Goal: Ask a question

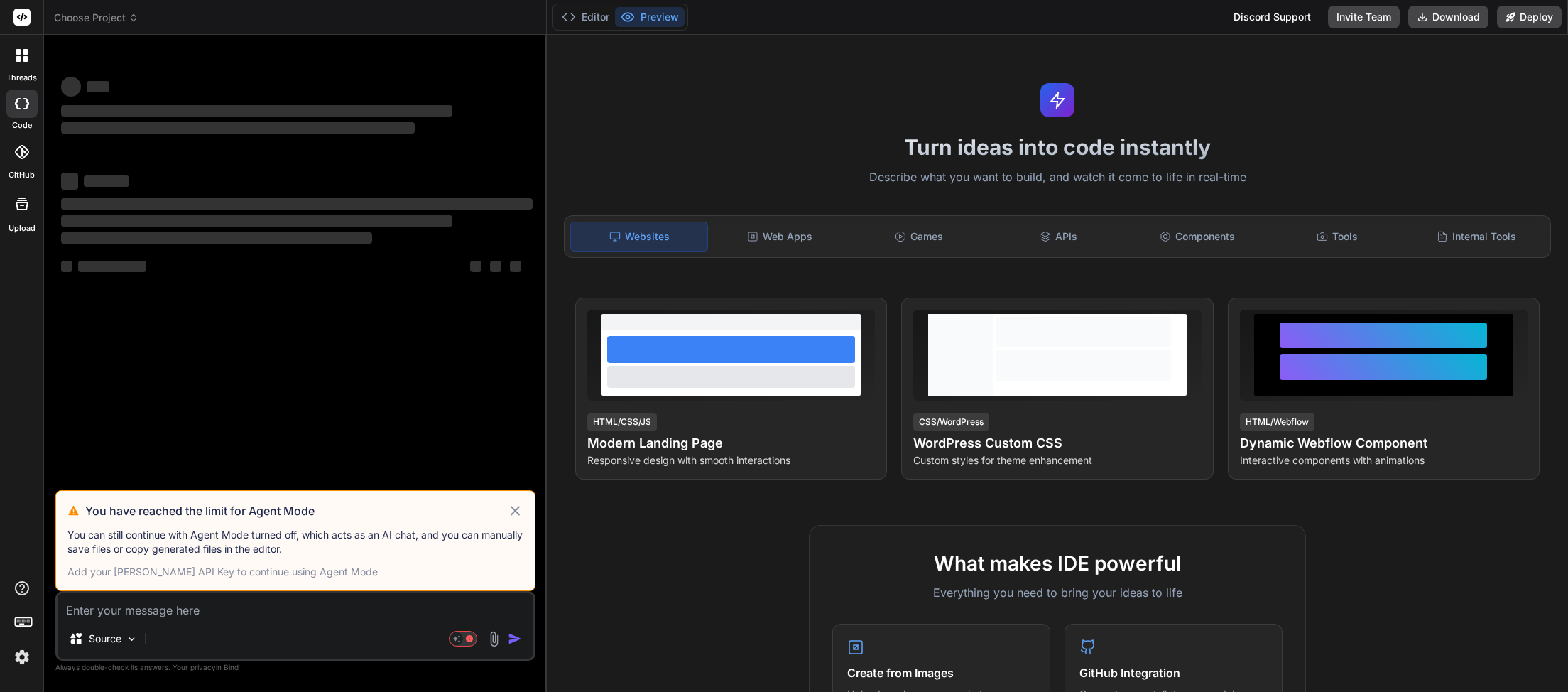
click at [517, 515] on icon at bounding box center [515, 510] width 9 height 9
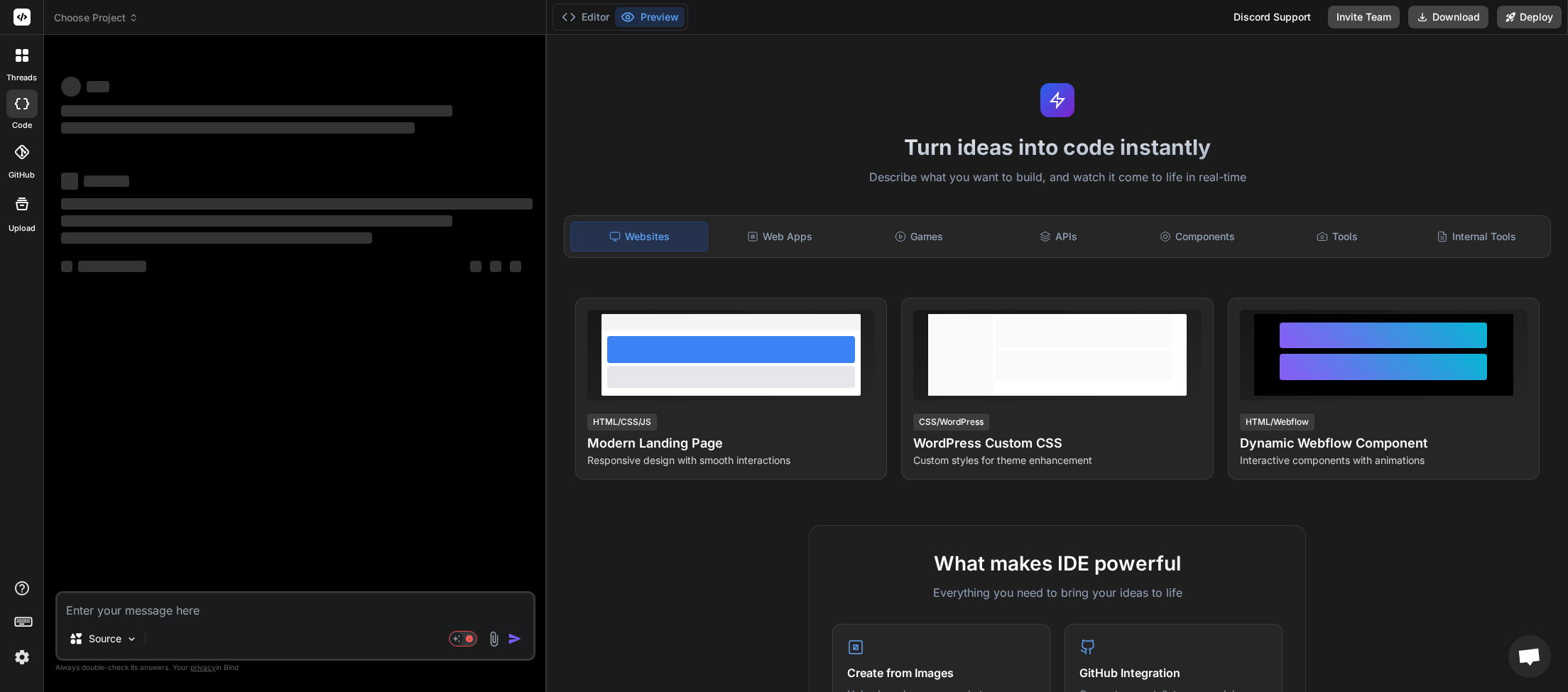
scroll to position [400, 0]
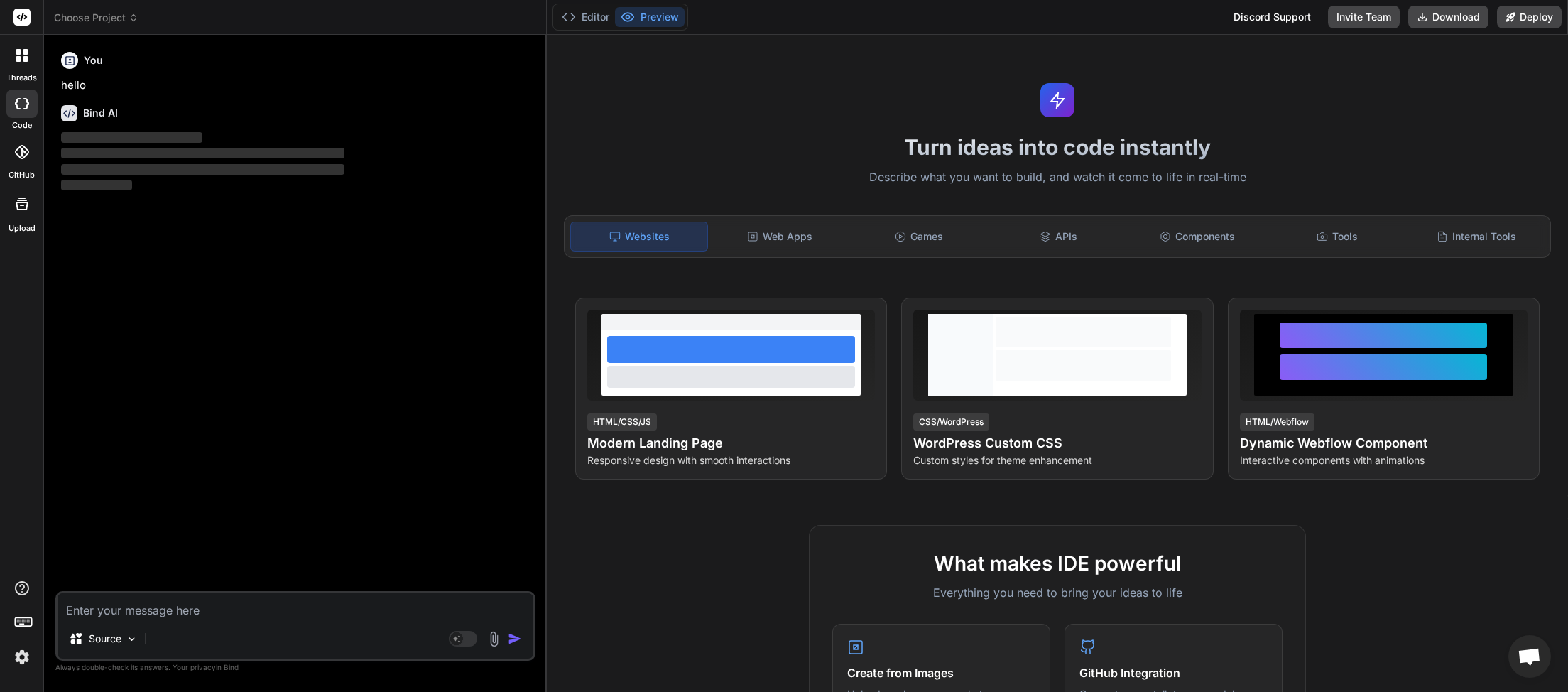
click at [132, 20] on icon at bounding box center [133, 20] width 4 height 2
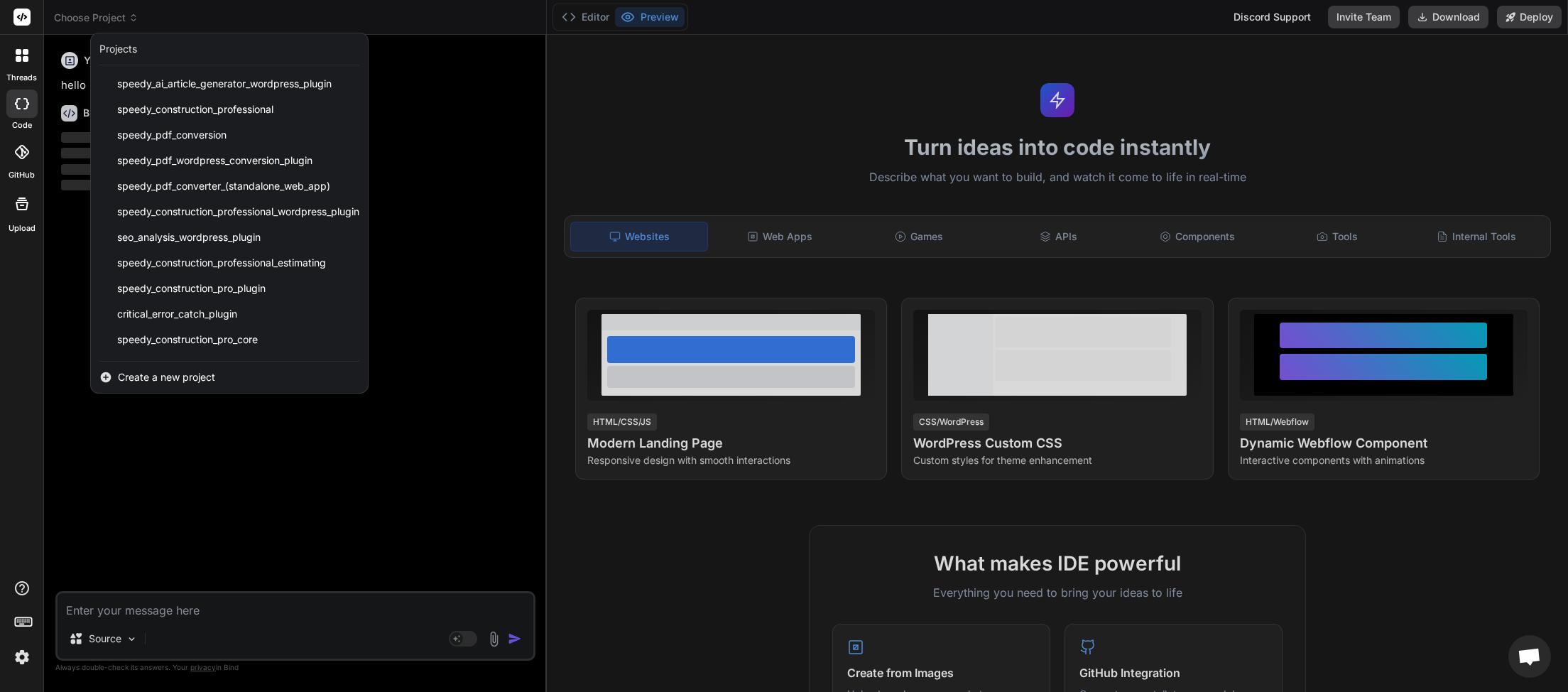
scroll to position [329, 0]
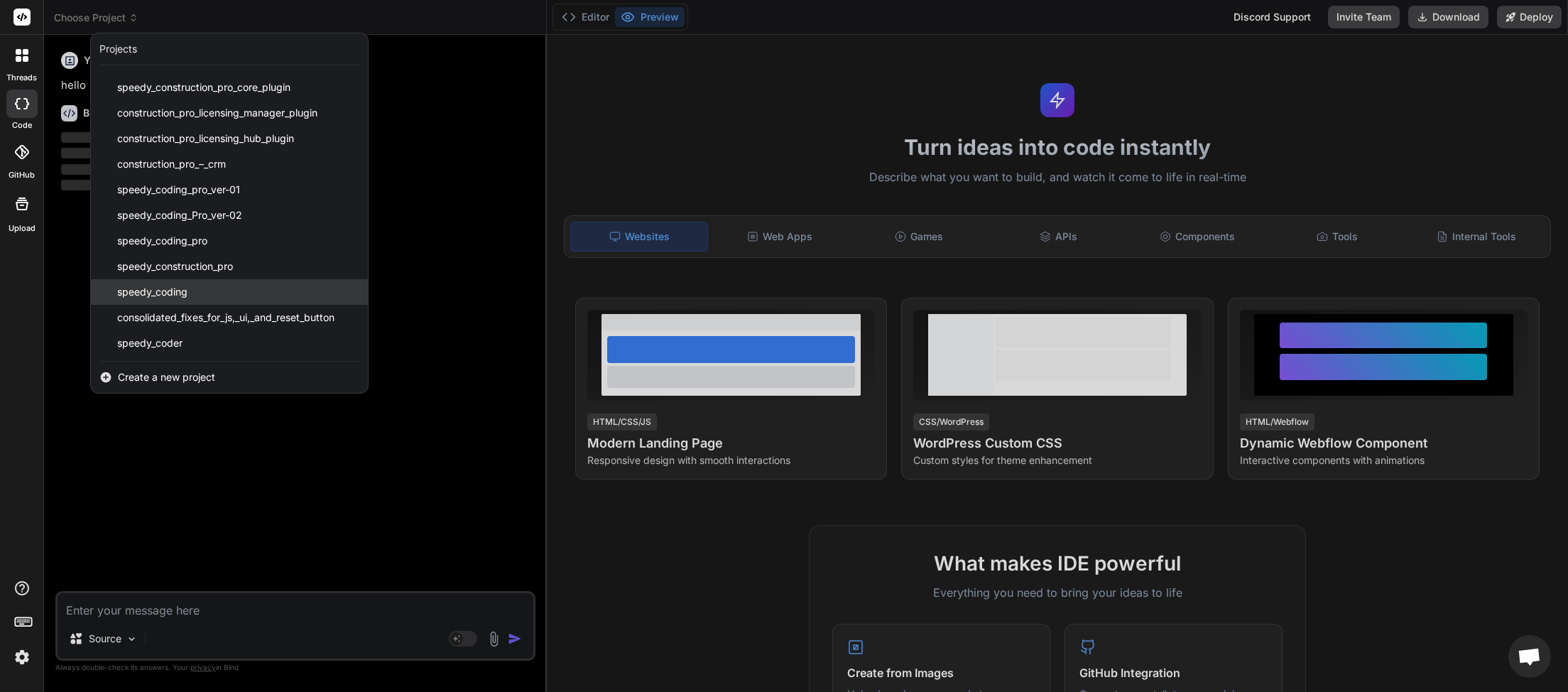
click at [179, 283] on div "speedy_coding" at bounding box center [229, 291] width 277 height 25
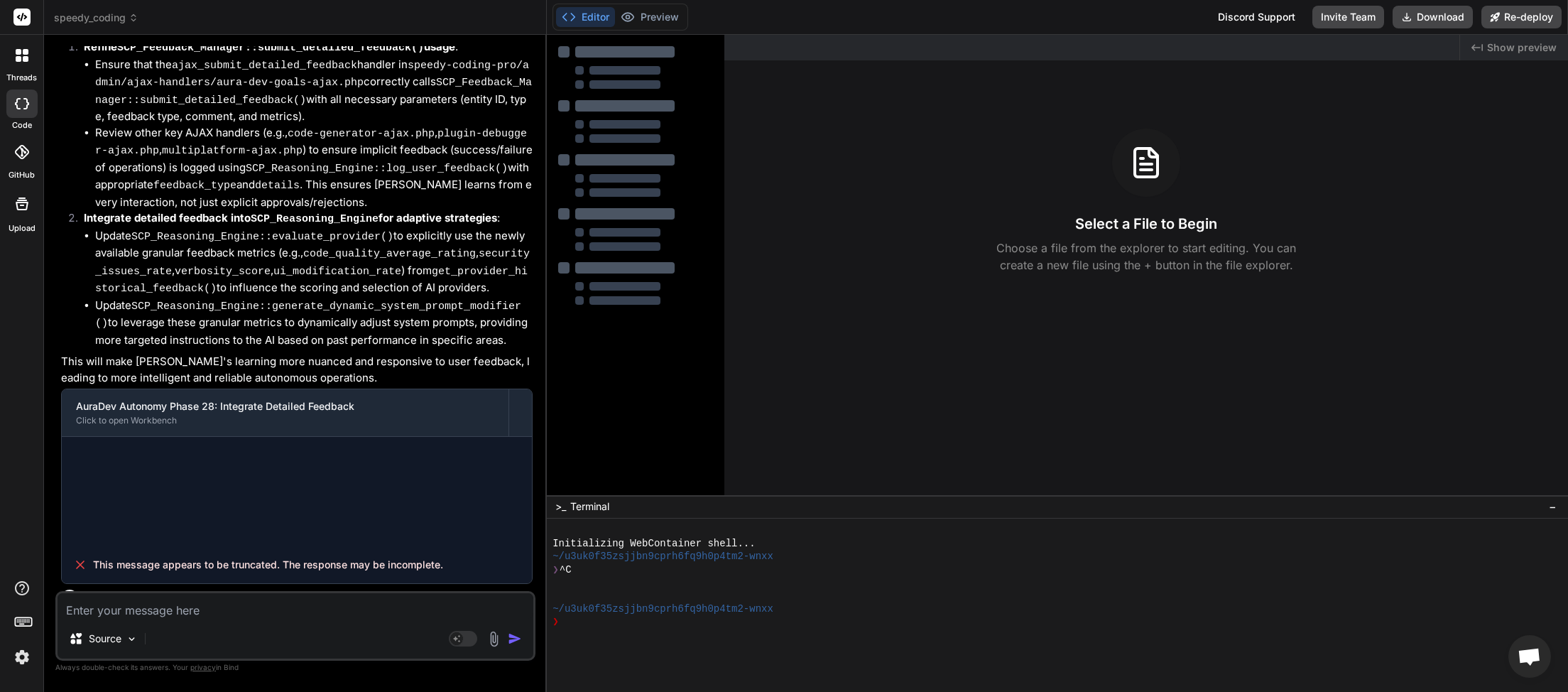
type textarea "x"
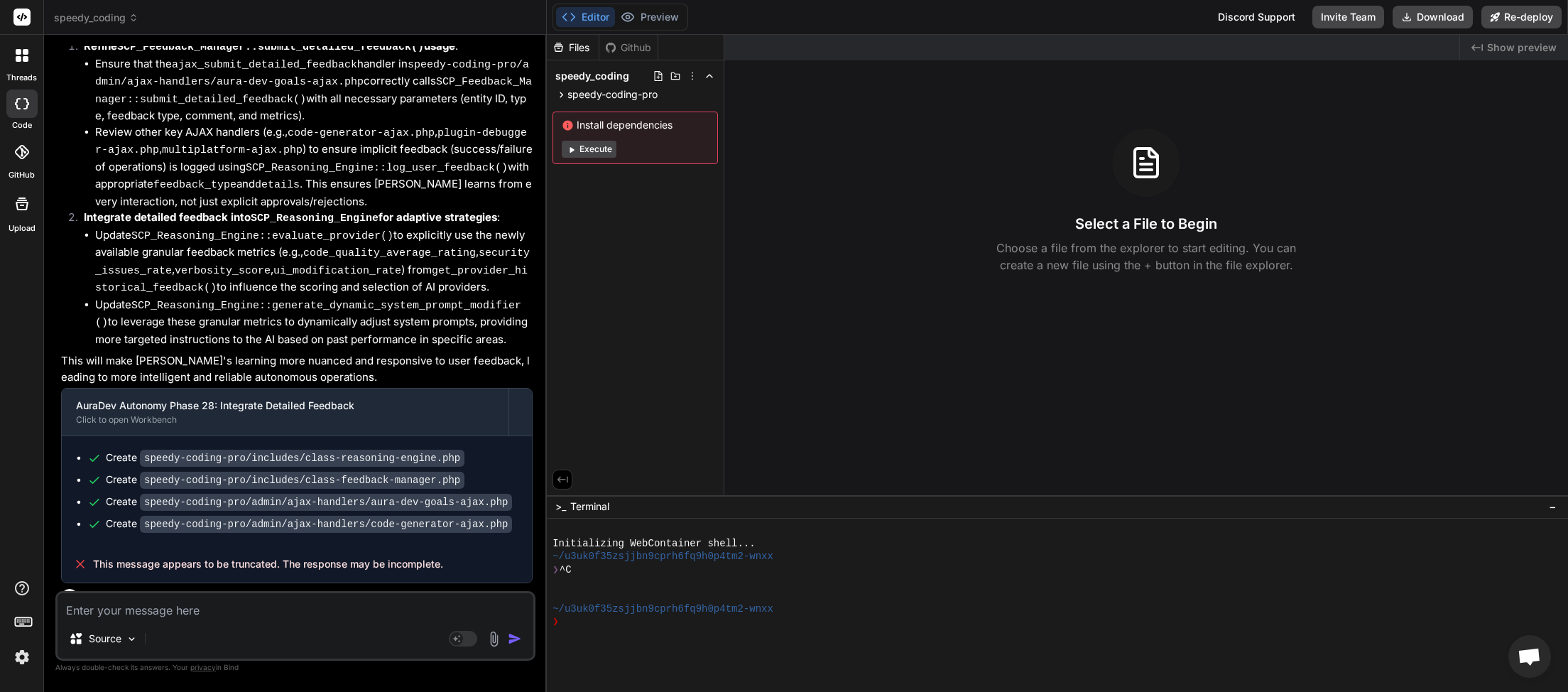
scroll to position [3785, 0]
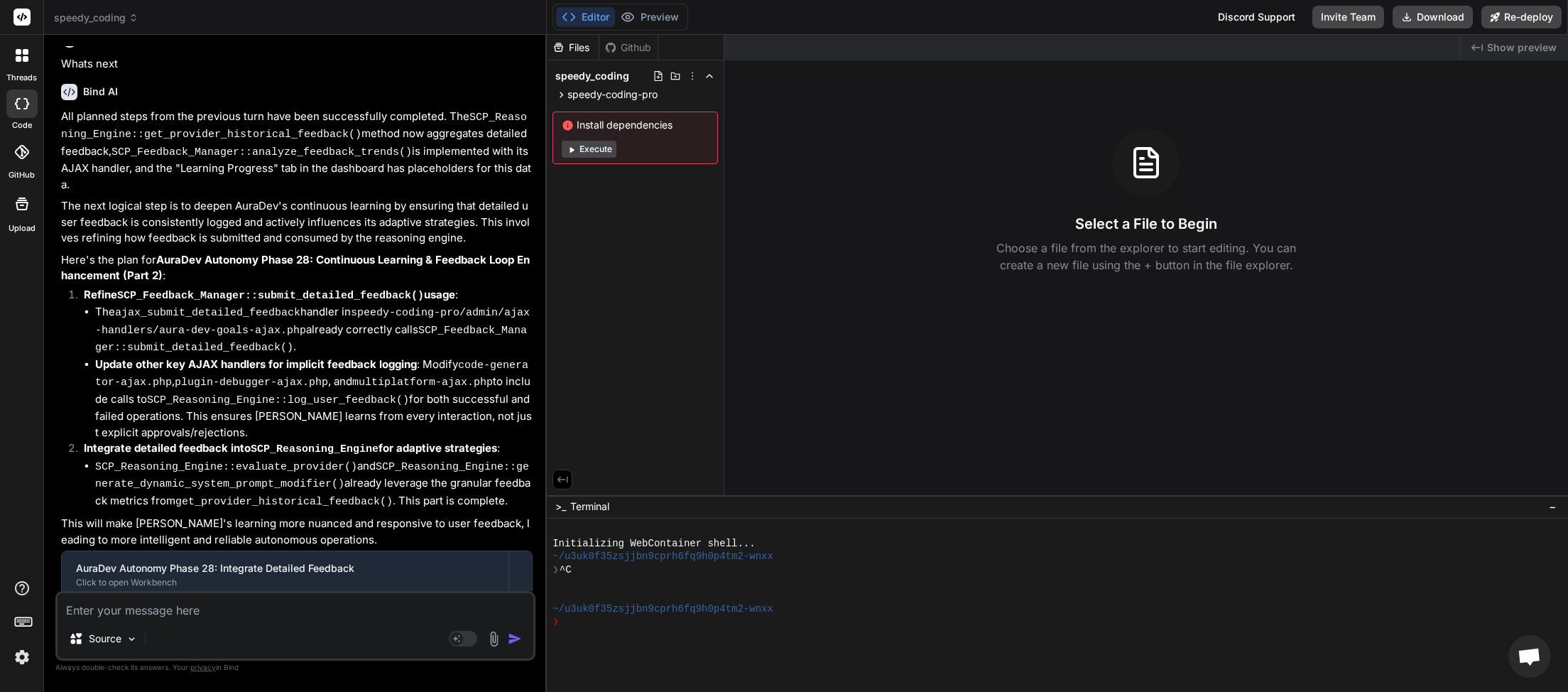
click at [176, 612] on textarea at bounding box center [296, 606] width 476 height 25
type textarea "h"
type textarea "x"
type textarea "he"
type textarea "x"
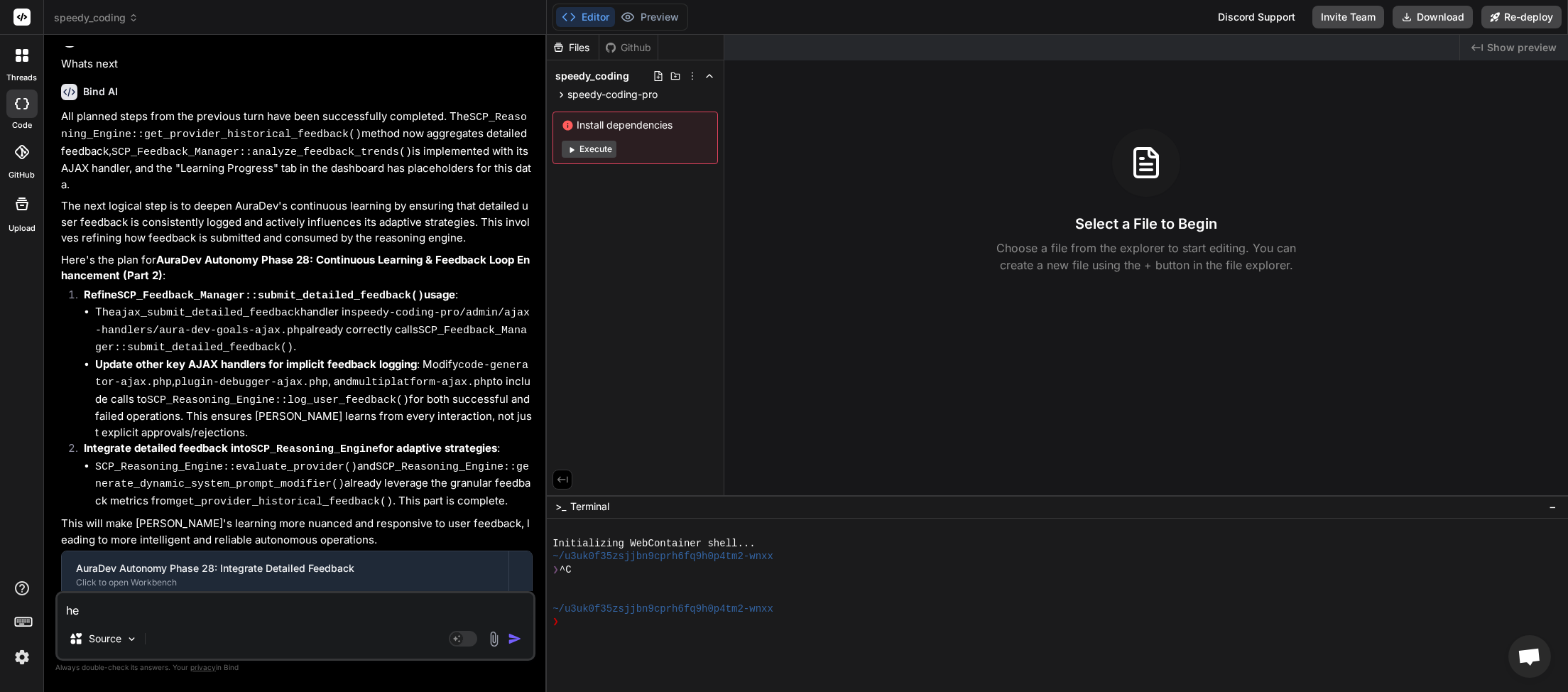
type textarea "hel"
type textarea "x"
type textarea "hell"
type textarea "x"
type textarea "hello"
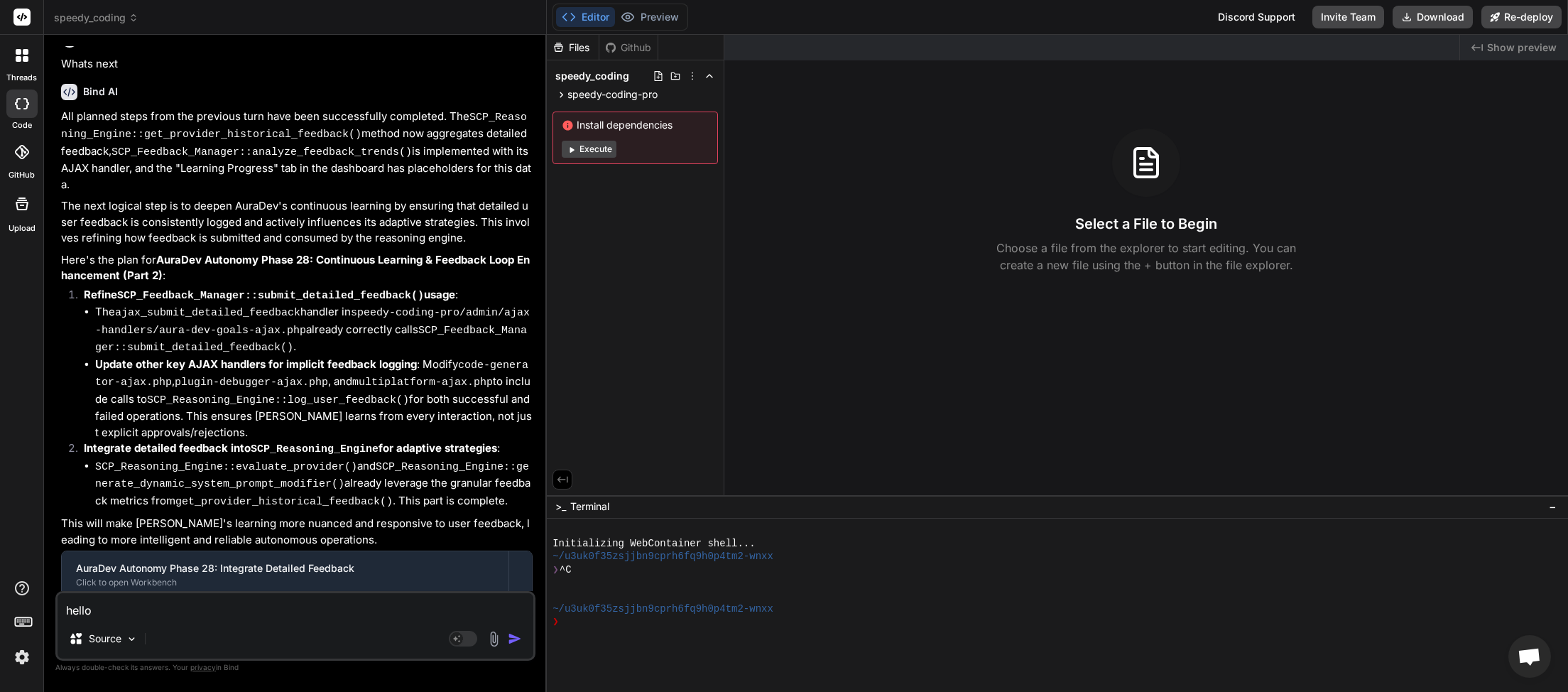
type textarea "x"
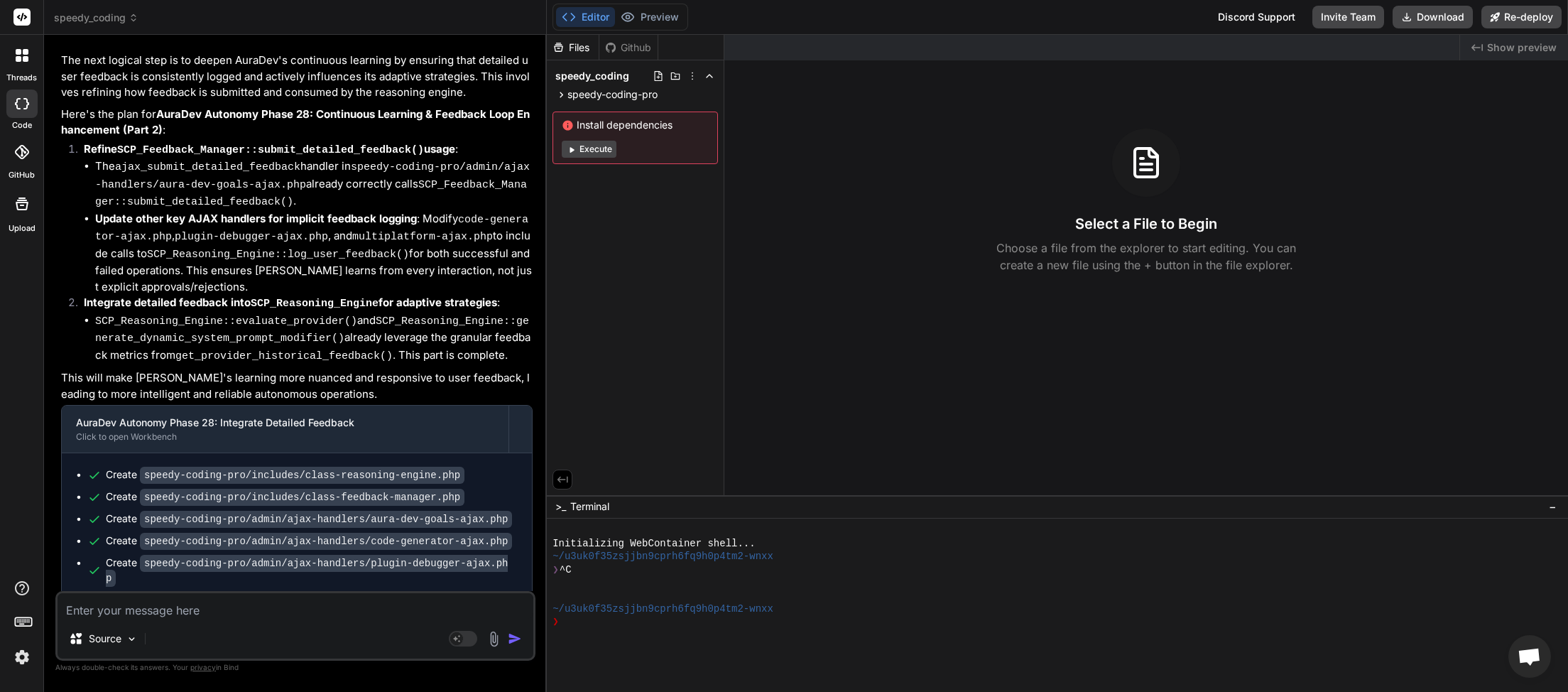
scroll to position [3932, 0]
type textarea "x"
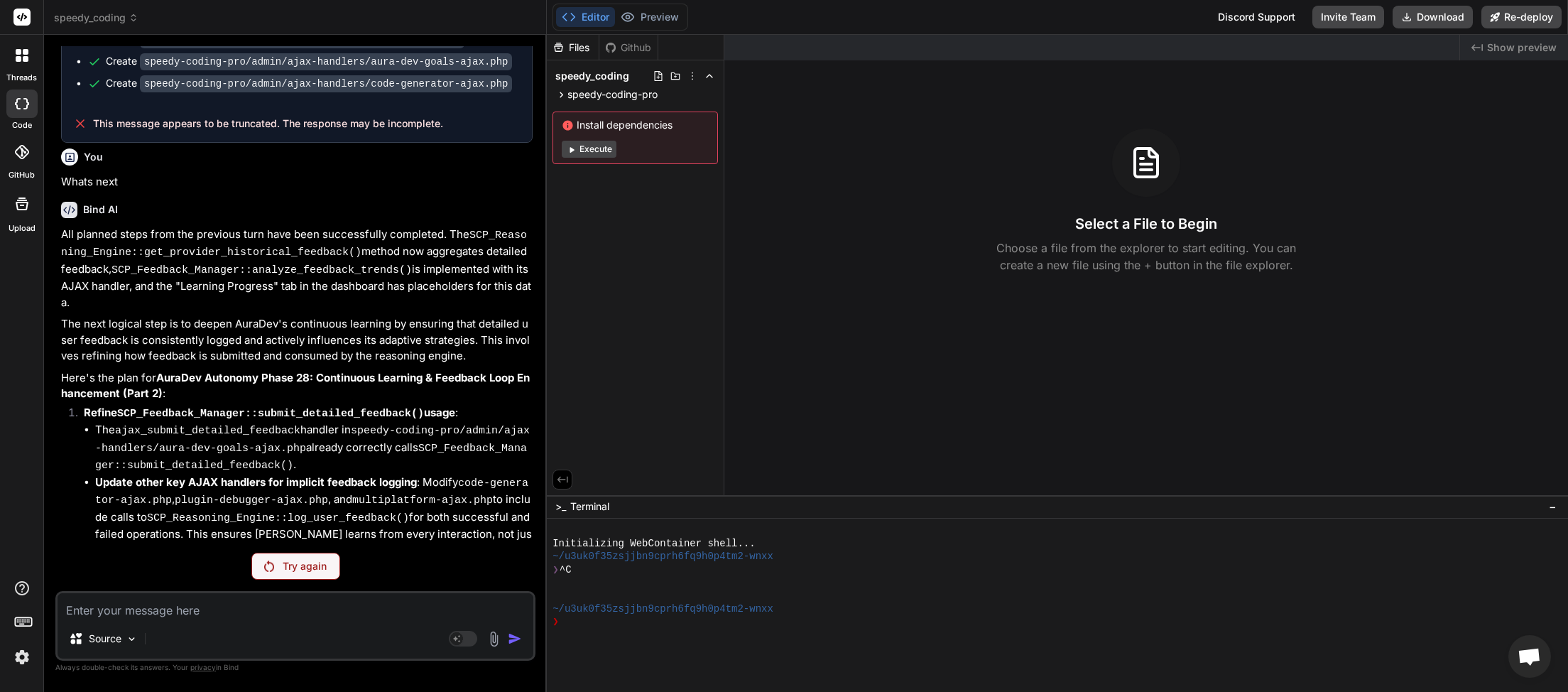
scroll to position [3666, 0]
click at [197, 616] on textarea at bounding box center [296, 606] width 476 height 25
